Goal: Transaction & Acquisition: Purchase product/service

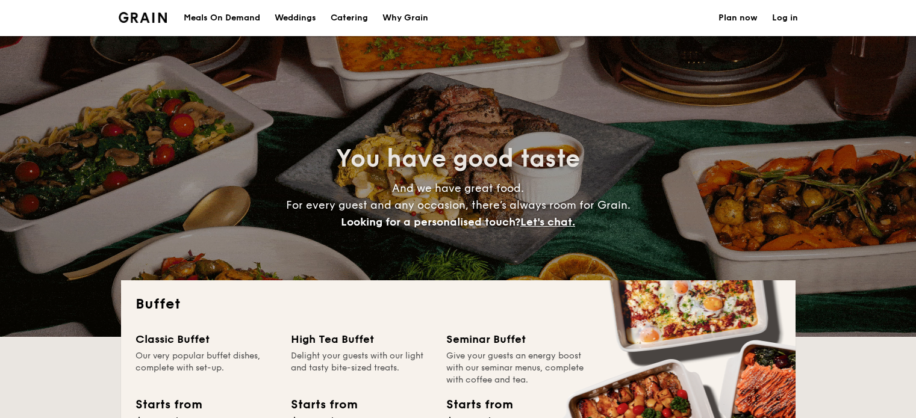
select select
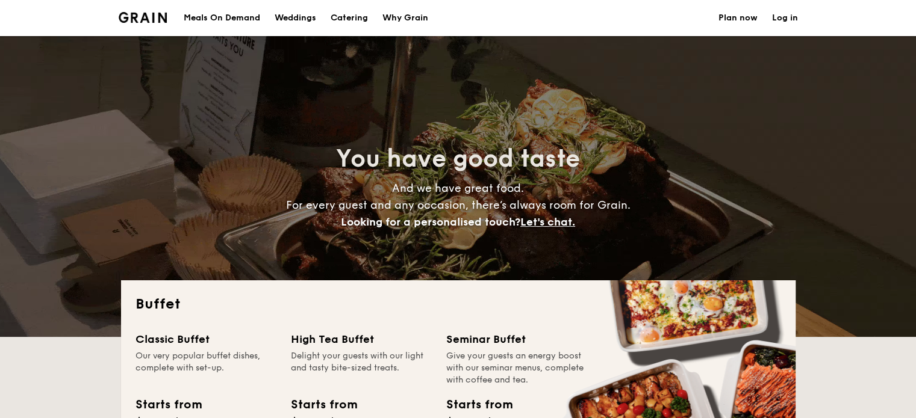
click at [229, 16] on div "Meals On Demand" at bounding box center [222, 18] width 76 height 36
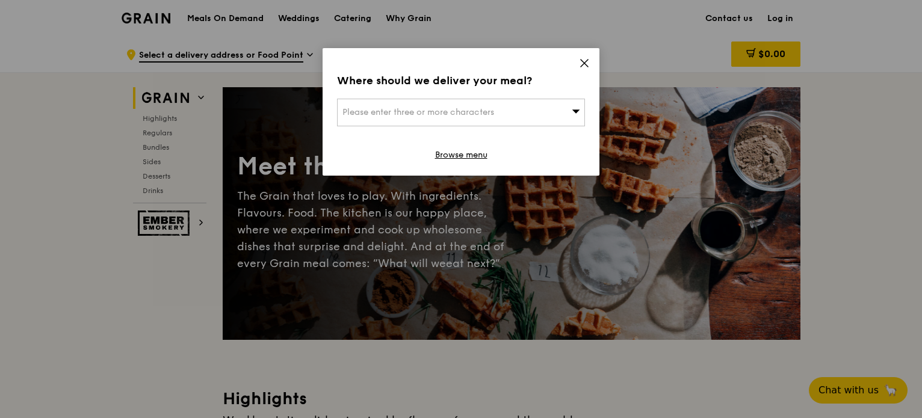
click at [544, 105] on div "Please enter three or more characters" at bounding box center [461, 113] width 248 height 28
click at [544, 105] on input "search" at bounding box center [461, 112] width 247 height 26
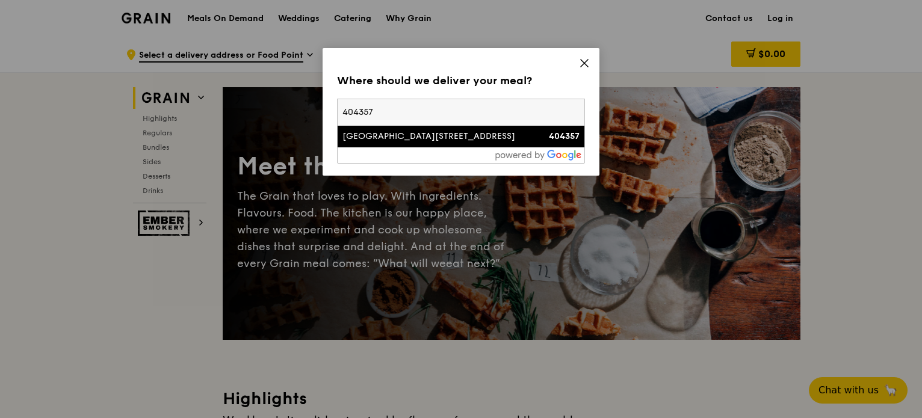
type input "404357"
click at [443, 135] on div "357D Ubi Road 3, Ubi Grove" at bounding box center [432, 137] width 178 height 12
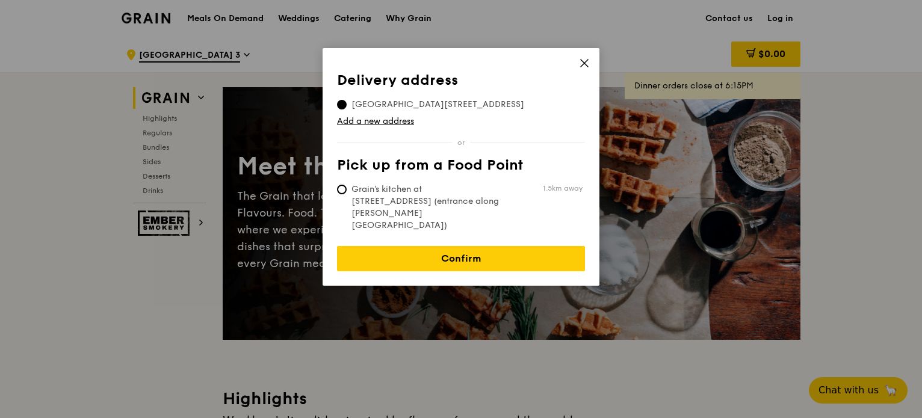
click at [335, 185] on div "Delivery address Pick up from a Food Point Delivery address 357D Ubi Road 3, 40…" at bounding box center [461, 167] width 277 height 238
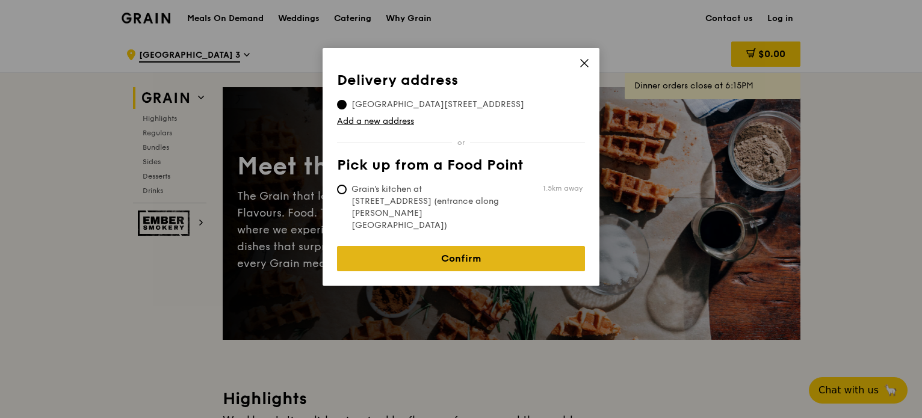
click at [486, 246] on link "Confirm" at bounding box center [461, 258] width 248 height 25
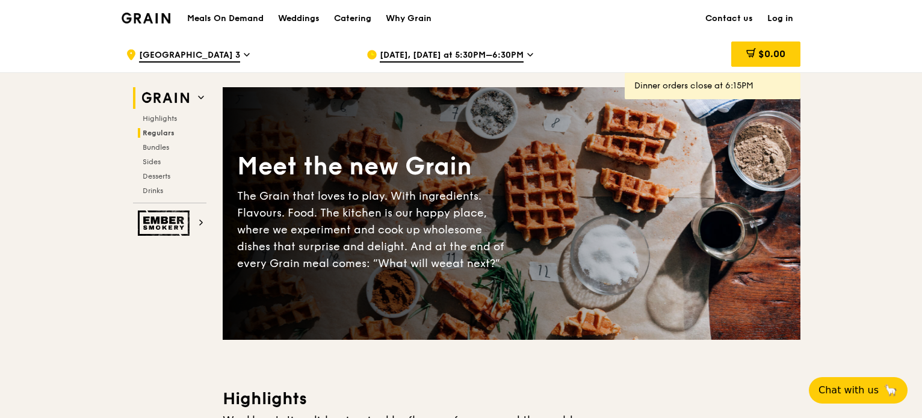
click at [167, 135] on span "Regulars" at bounding box center [159, 133] width 32 height 8
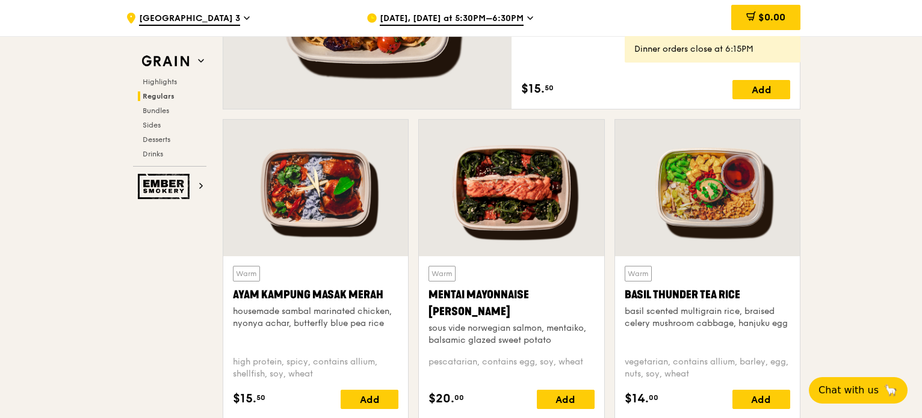
scroll to position [995, 0]
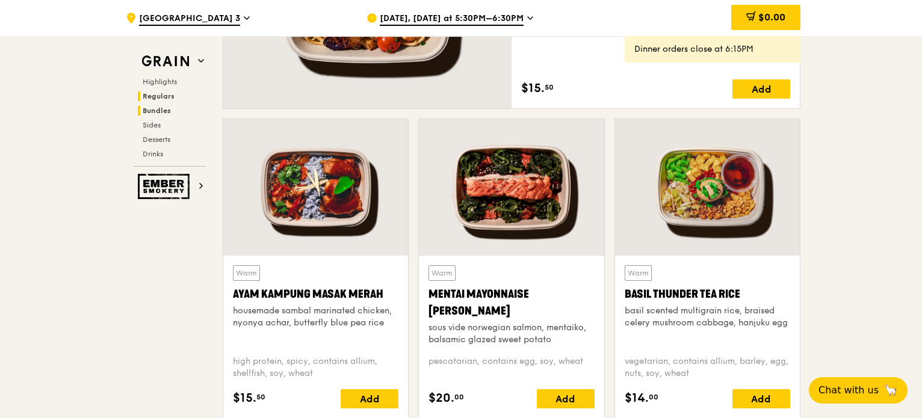
click at [149, 110] on span "Bundles" at bounding box center [157, 111] width 28 height 8
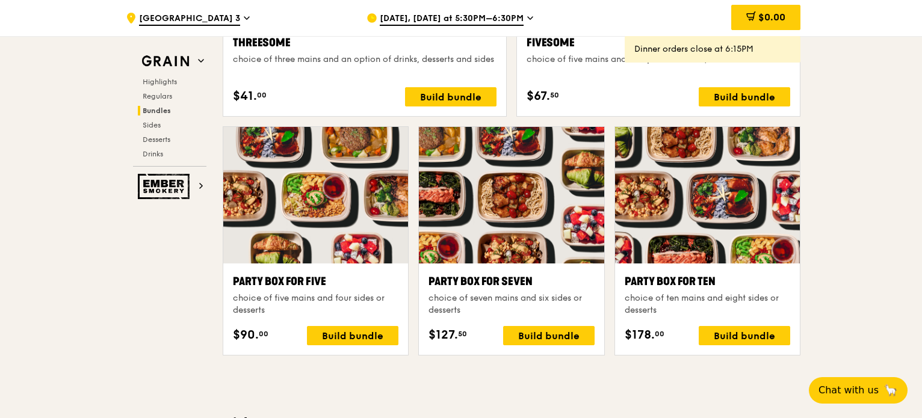
scroll to position [2317, 0]
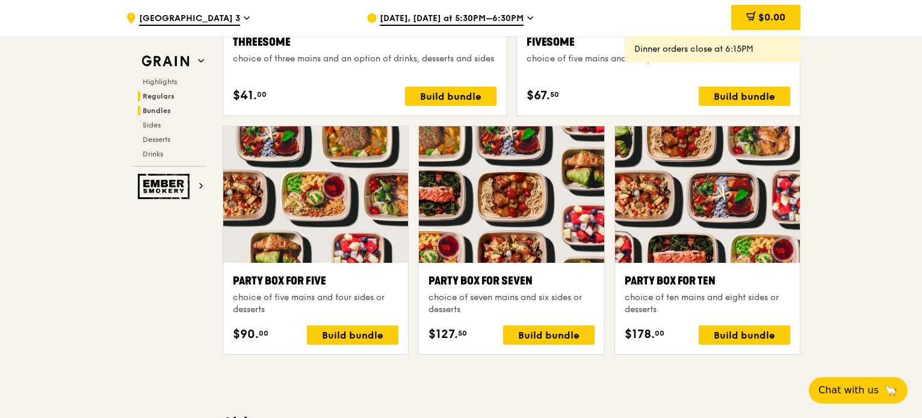
click at [169, 95] on span "Regulars" at bounding box center [159, 96] width 32 height 8
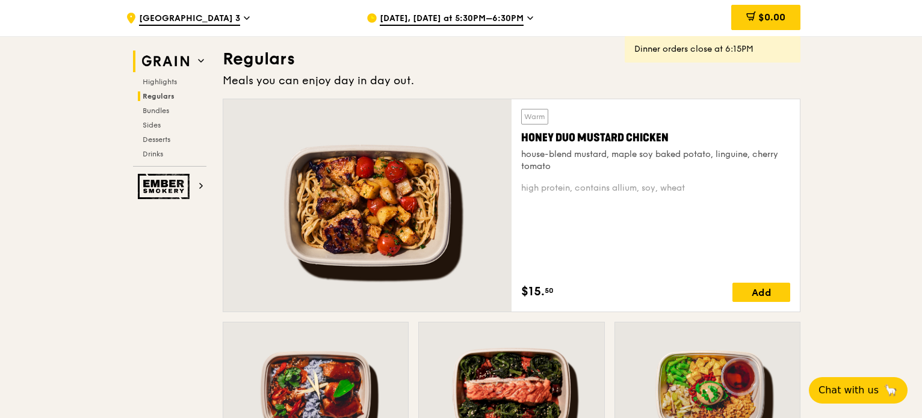
click at [190, 69] on img at bounding box center [165, 62] width 55 height 22
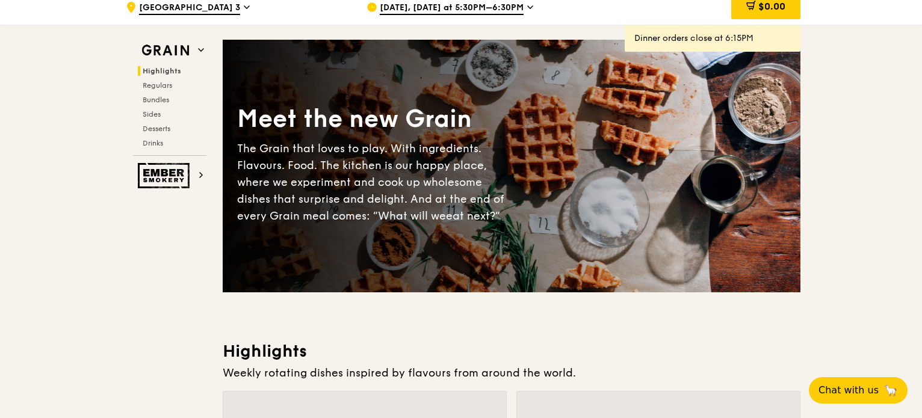
scroll to position [0, 0]
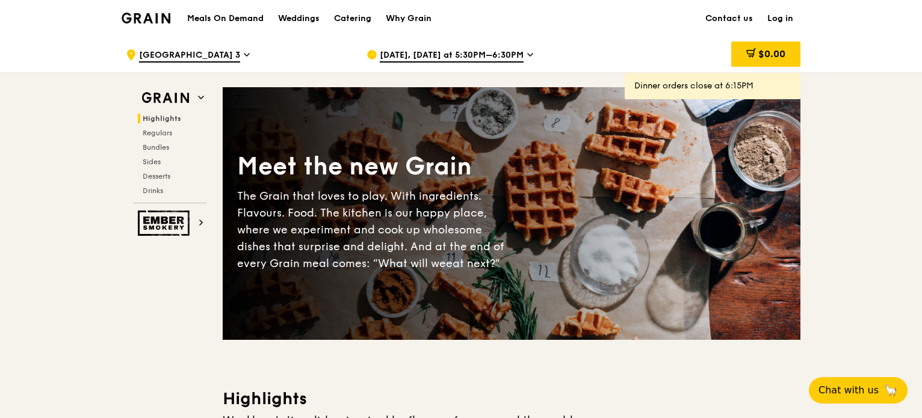
click at [217, 14] on h1 "Meals On Demand" at bounding box center [225, 19] width 76 height 12
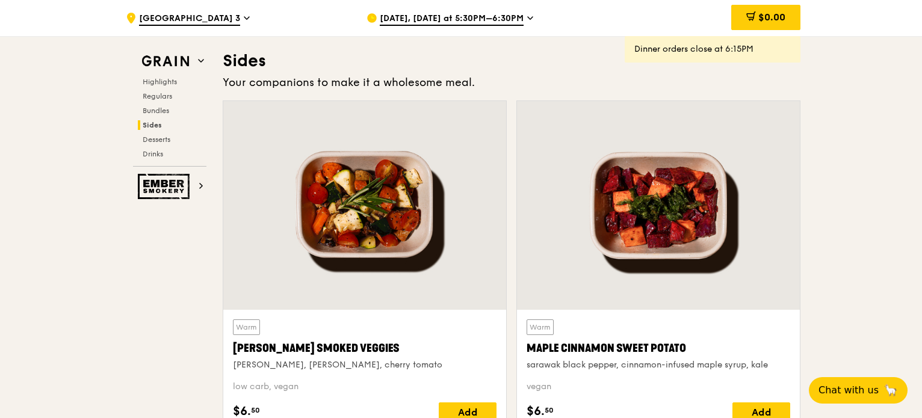
scroll to position [2686, 0]
